Goal: Task Accomplishment & Management: Complete application form

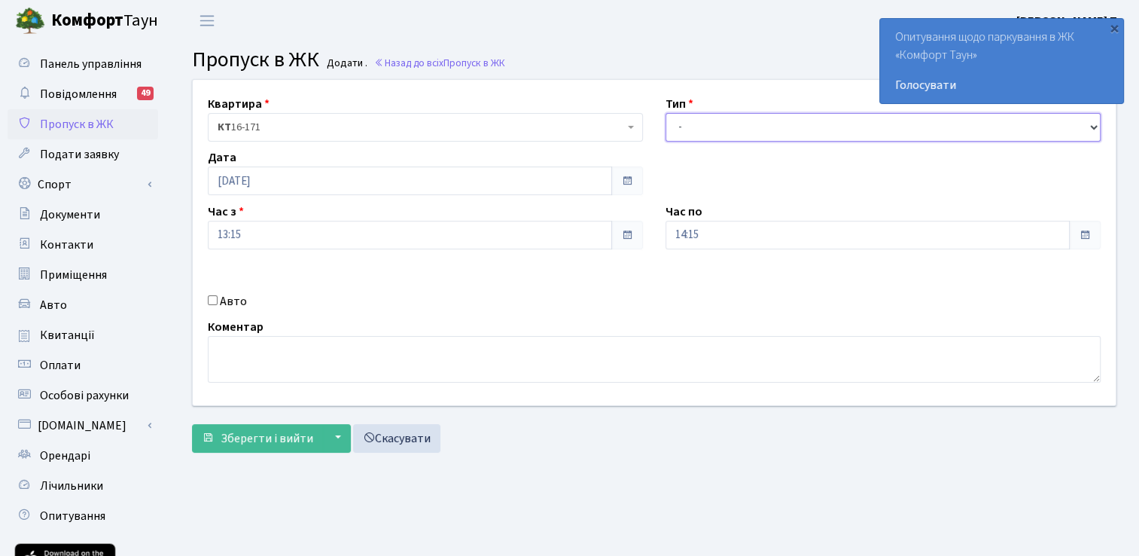
click at [723, 127] on select "- Доставка Таксі Гості Сервіс" at bounding box center [883, 127] width 435 height 29
select select "3"
click at [666, 113] on select "- Доставка Таксі Гості Сервіс" at bounding box center [883, 127] width 435 height 29
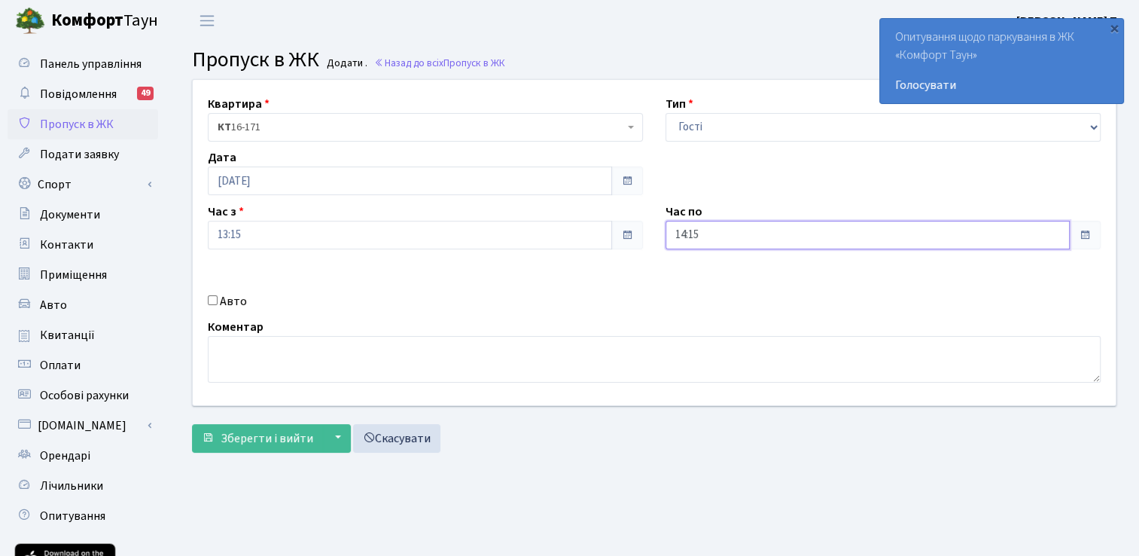
click at [726, 230] on input "14:15" at bounding box center [868, 235] width 404 height 29
click at [708, 279] on icon at bounding box center [707, 287] width 41 height 41
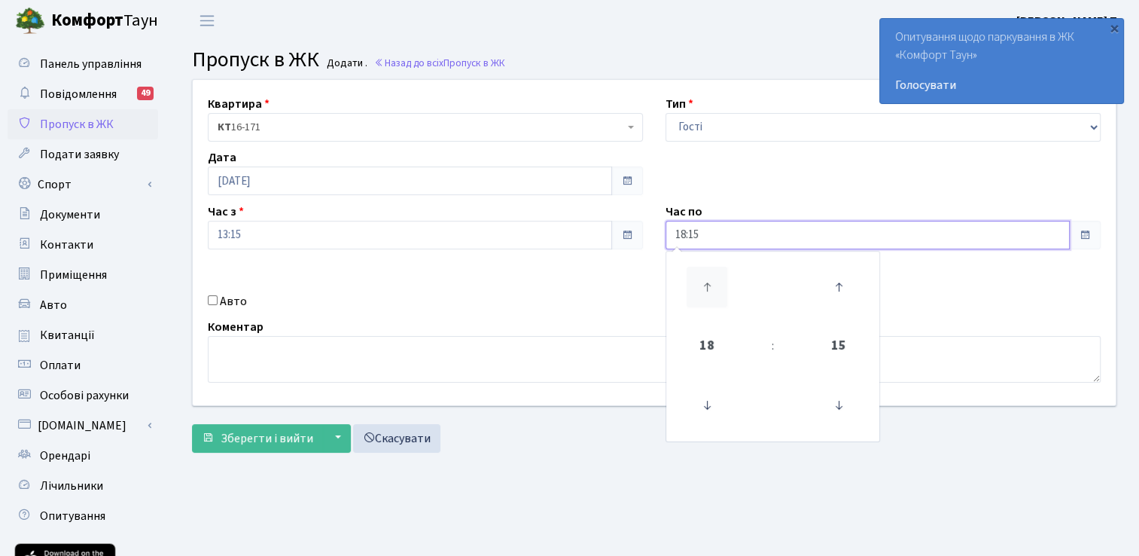
click at [708, 279] on icon at bounding box center [707, 287] width 41 height 41
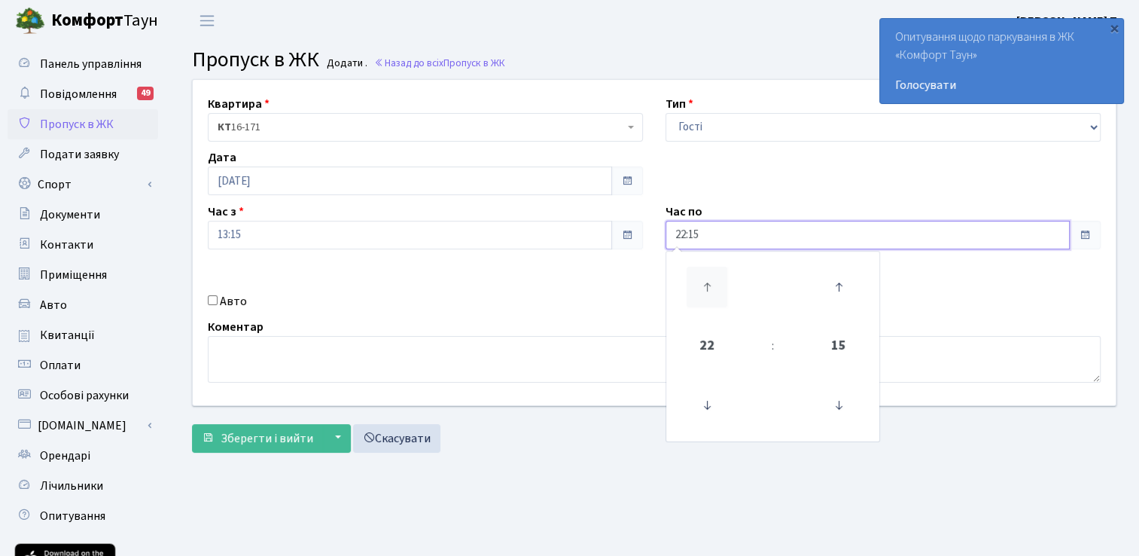
type input "23:15"
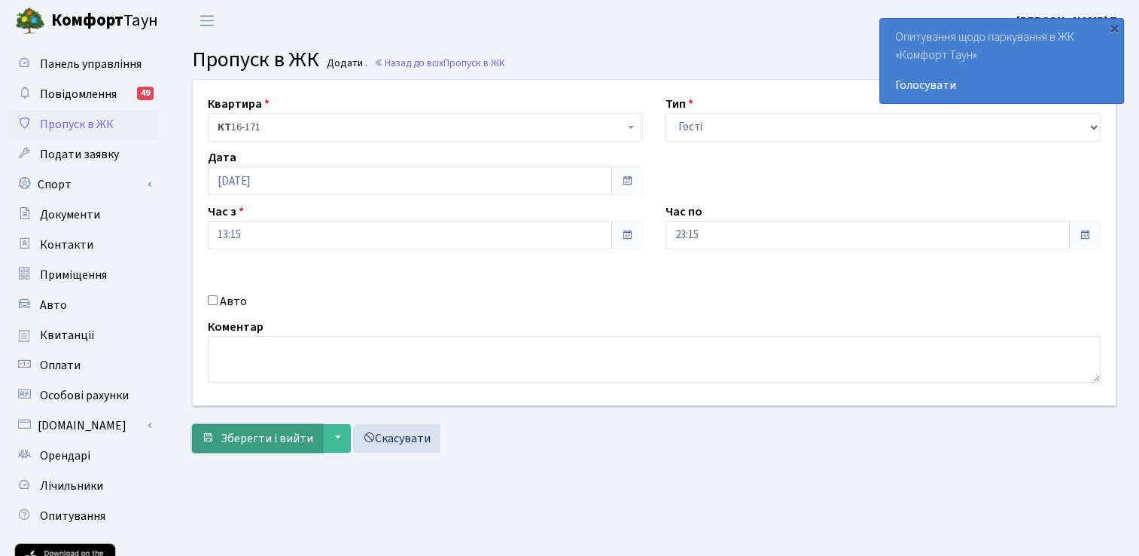
click at [250, 439] on span "Зберегти і вийти" at bounding box center [267, 438] width 93 height 17
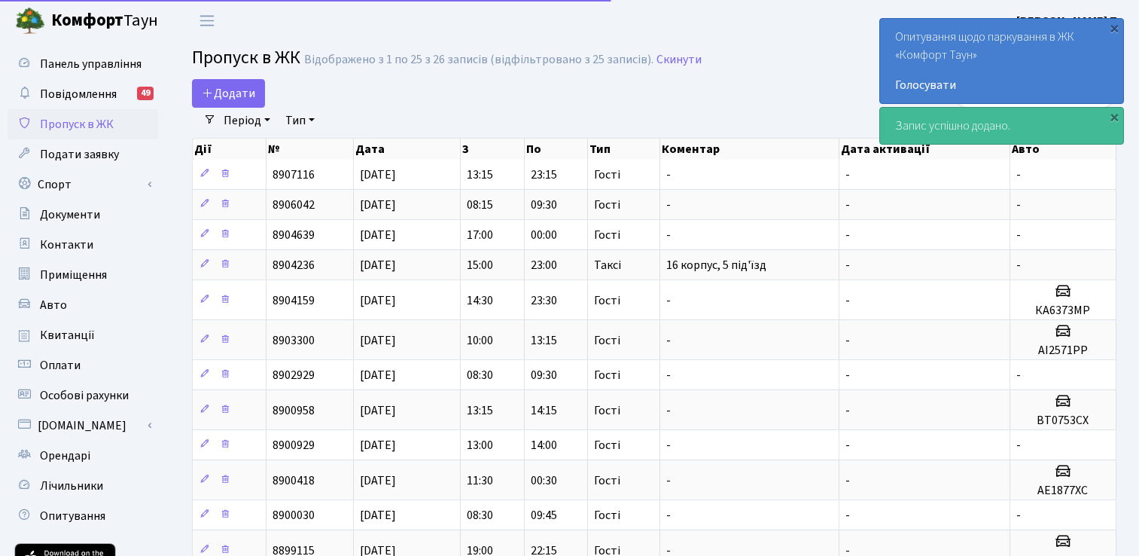
select select "25"
